Goal: Complete application form: Complete application form

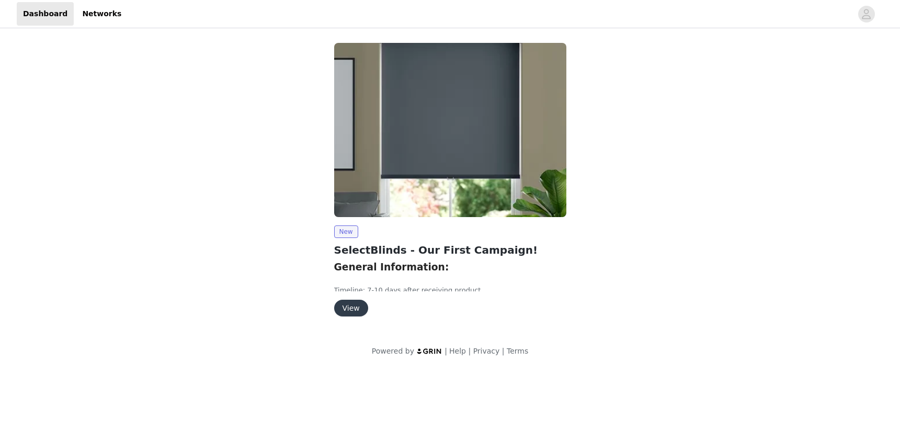
click at [351, 304] on button "View" at bounding box center [351, 308] width 34 height 17
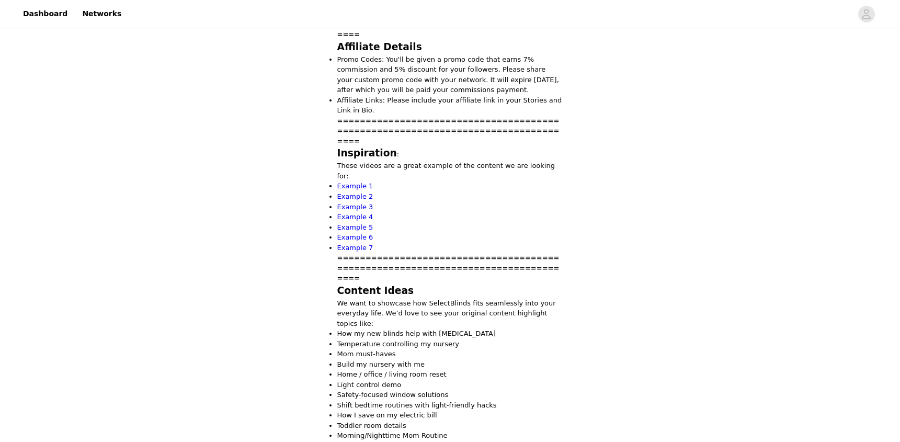
scroll to position [697, 0]
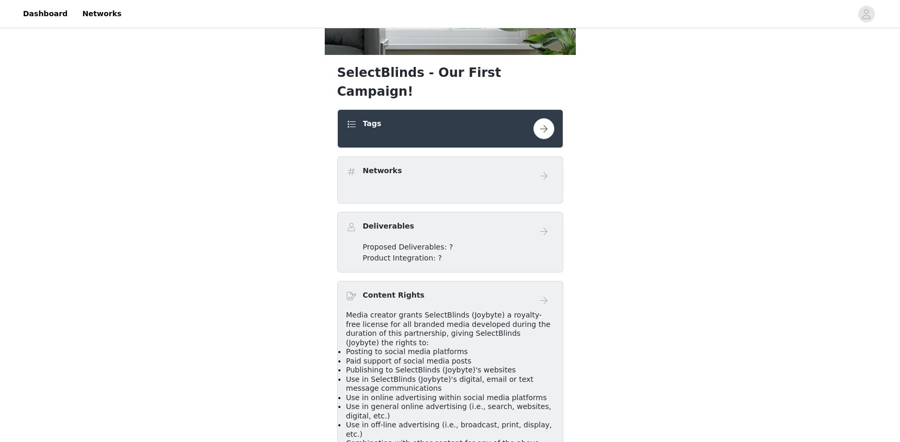
scroll to position [251, 0]
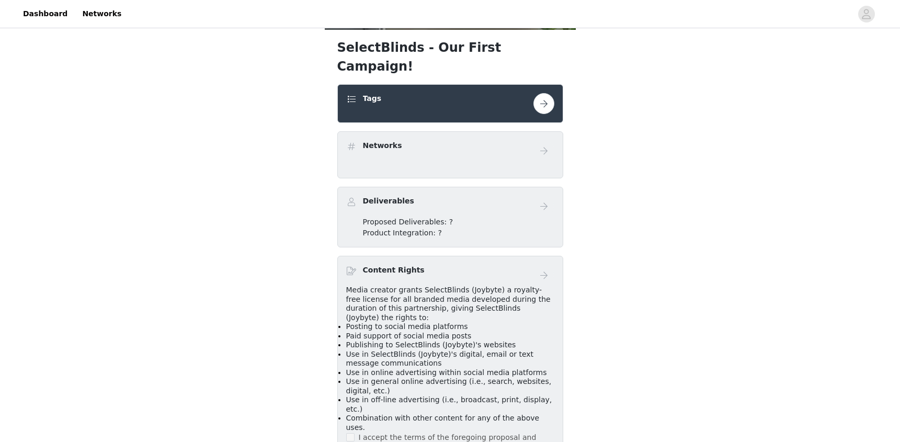
click at [450, 140] on div "Networks" at bounding box center [439, 147] width 187 height 15
click at [536, 93] on button "button" at bounding box center [543, 103] width 21 height 21
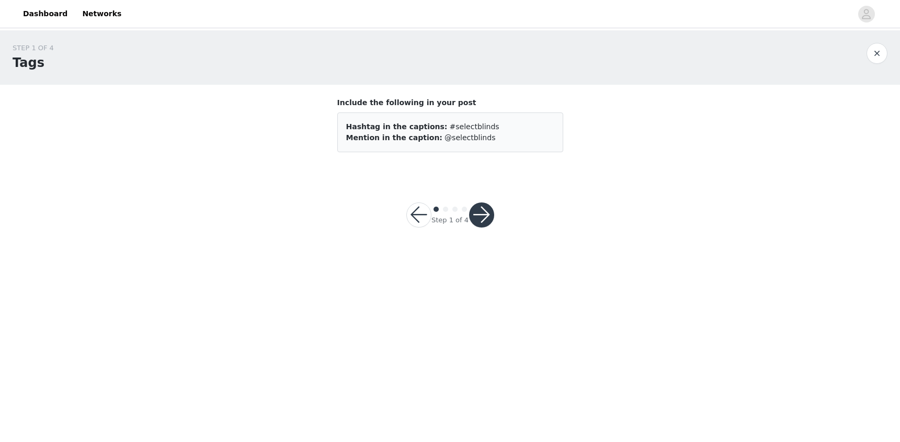
click at [477, 221] on button "button" at bounding box center [481, 214] width 25 height 25
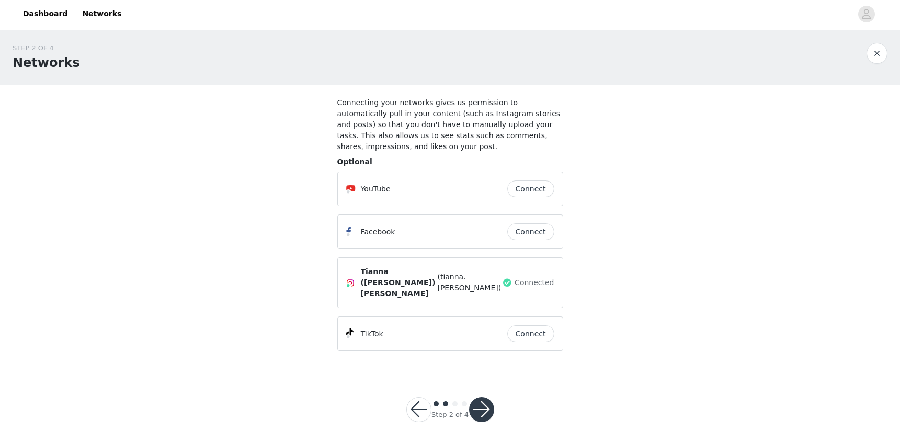
click at [541, 325] on button "Connect" at bounding box center [530, 333] width 47 height 17
click at [487, 408] on button "button" at bounding box center [481, 414] width 25 height 25
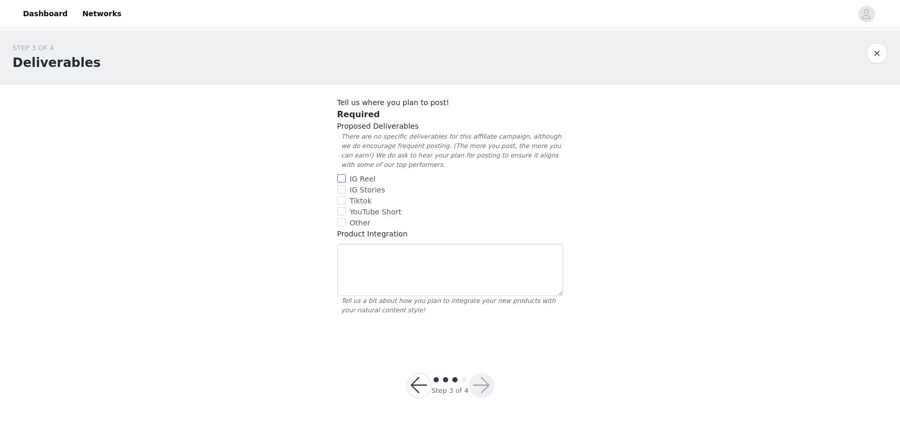
click at [341, 182] on input "IG Reel" at bounding box center [341, 178] width 8 height 8
checkbox input "true"
click at [342, 188] on input "IG Stories" at bounding box center [341, 189] width 8 height 8
checkbox input "true"
click at [342, 203] on input "Tiktok" at bounding box center [341, 200] width 8 height 8
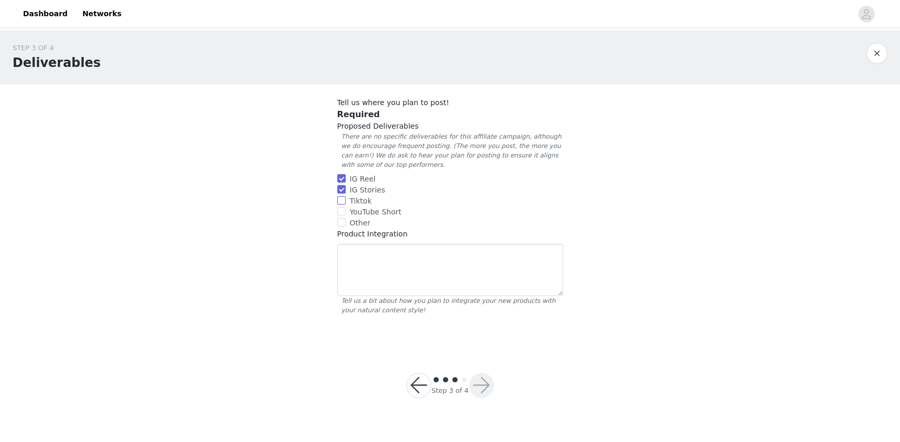
checkbox input "true"
click at [453, 278] on textarea at bounding box center [450, 270] width 226 height 52
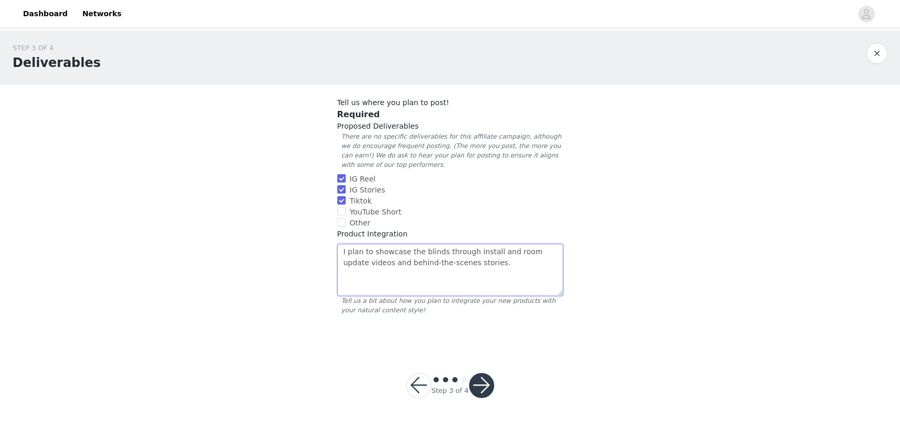
type textarea "I plan to showcase the blinds through install and room update videos and behind…"
click at [477, 399] on div "Step 3 of 4" at bounding box center [450, 385] width 113 height 50
click at [478, 385] on button "button" at bounding box center [481, 385] width 25 height 25
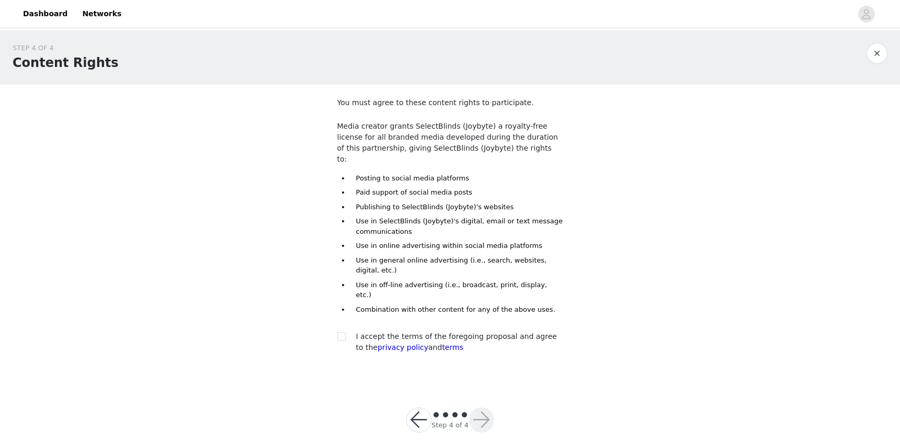
click at [335, 316] on section "You must agree to these content rights to participate. Media creator grants Sel…" at bounding box center [450, 234] width 251 height 298
click at [340, 332] on input "checkbox" at bounding box center [340, 335] width 7 height 7
checkbox input "true"
click at [473, 407] on button "button" at bounding box center [481, 419] width 25 height 25
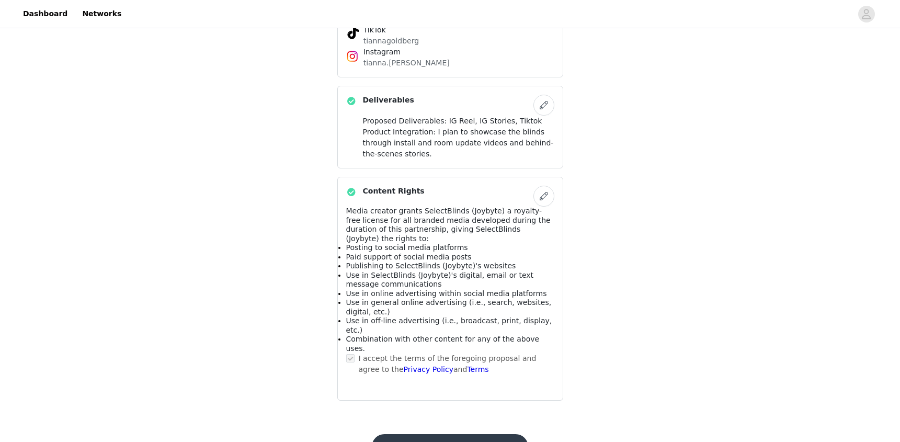
scroll to position [414, 0]
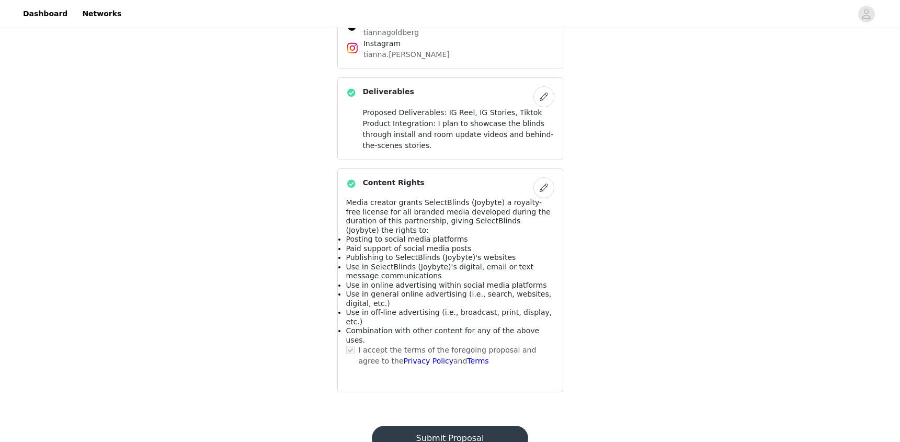
click at [444, 426] on button "Submit Proposal" at bounding box center [450, 438] width 156 height 25
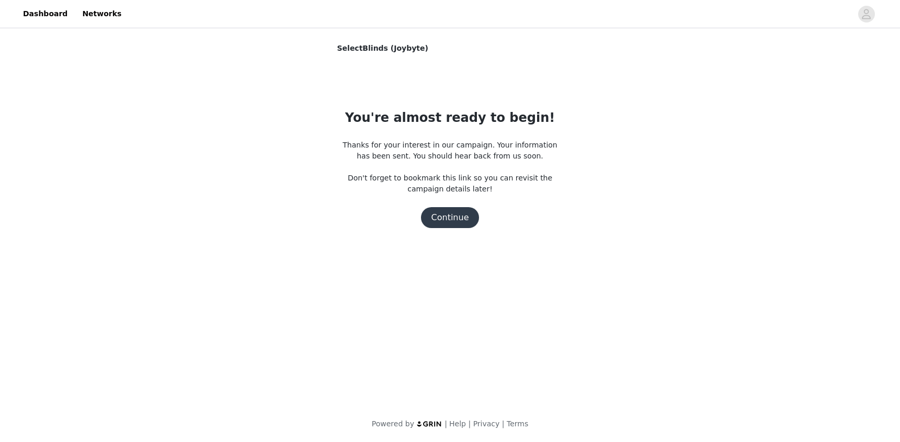
click at [436, 214] on button "Continue" at bounding box center [450, 217] width 59 height 21
